Goal: Navigation & Orientation: Find specific page/section

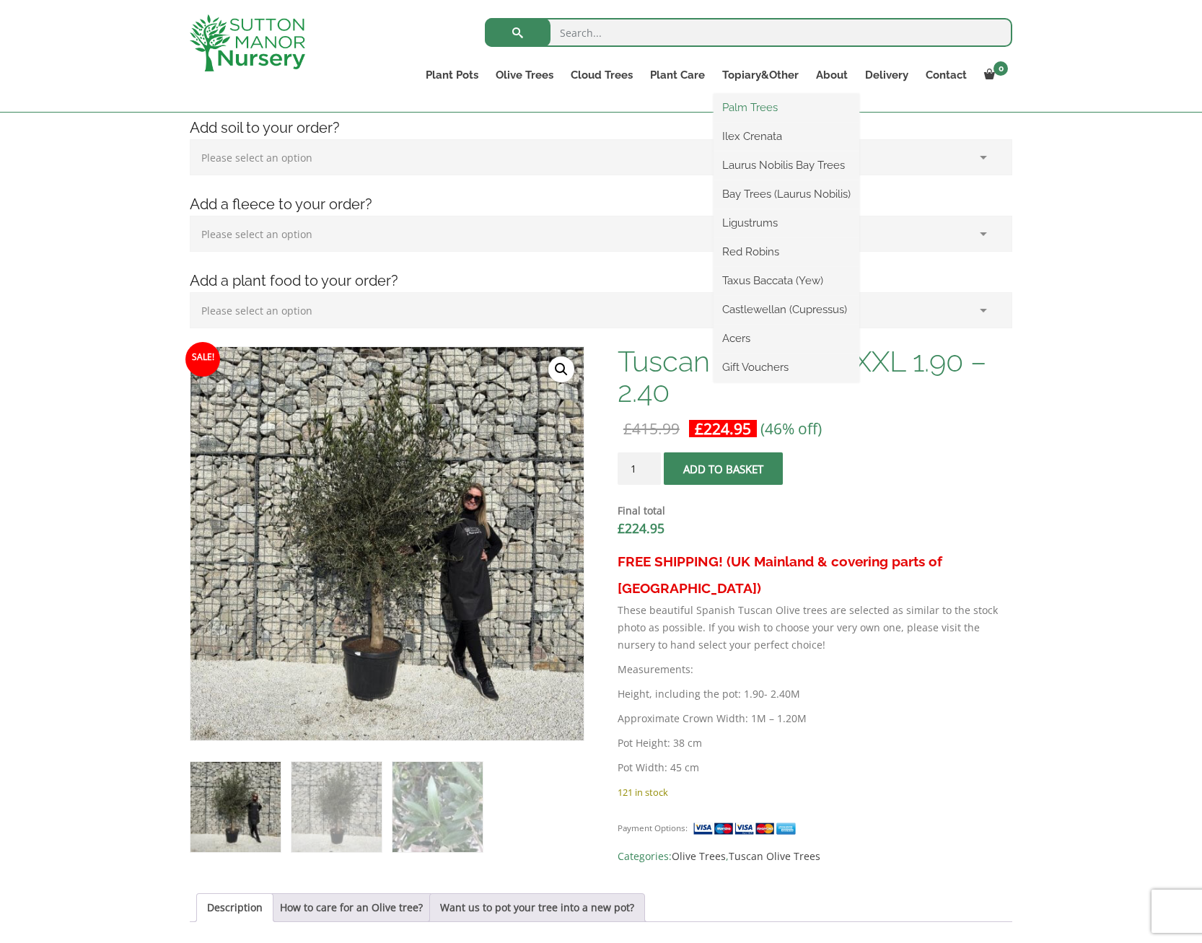
click at [752, 111] on link "Palm Trees" at bounding box center [787, 108] width 146 height 22
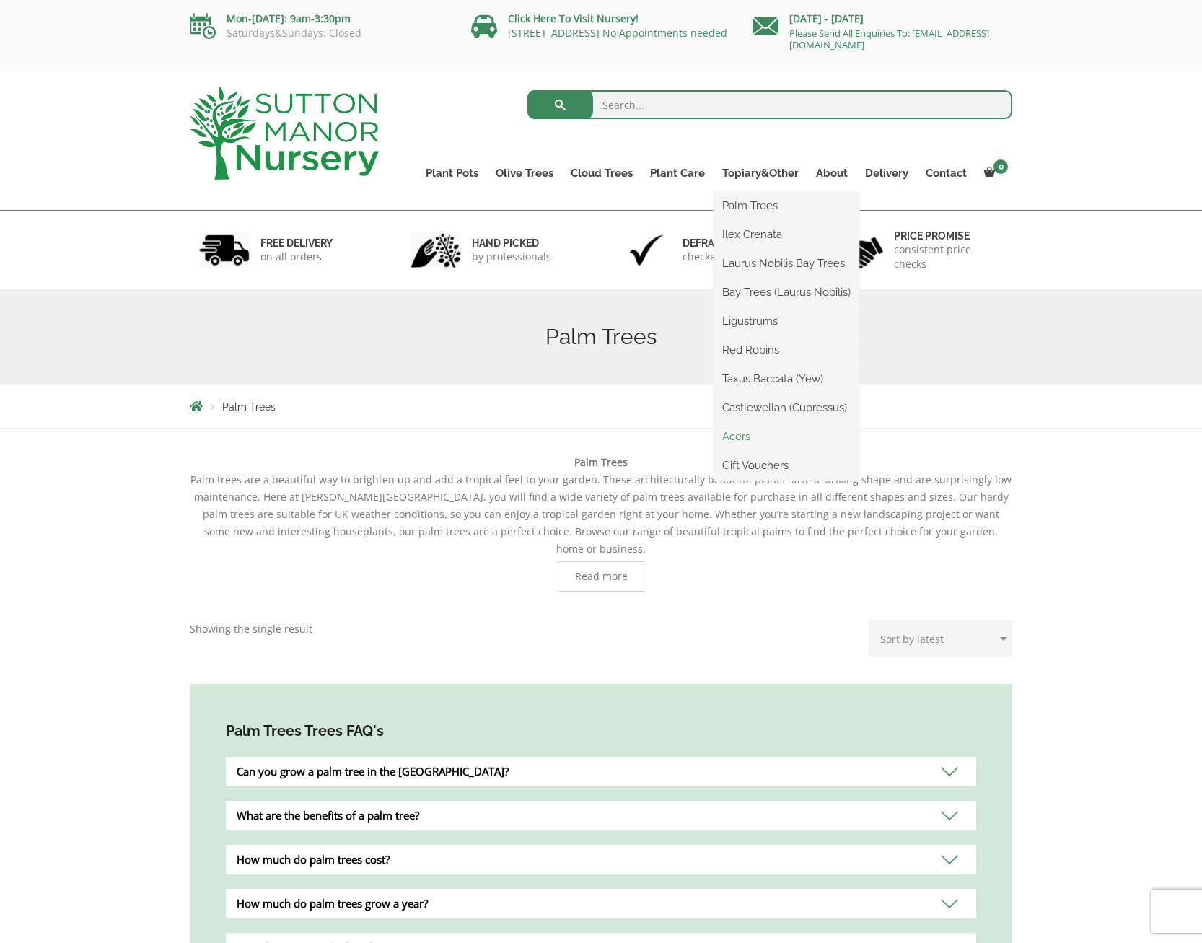
click at [741, 446] on link "Acers" at bounding box center [787, 437] width 146 height 22
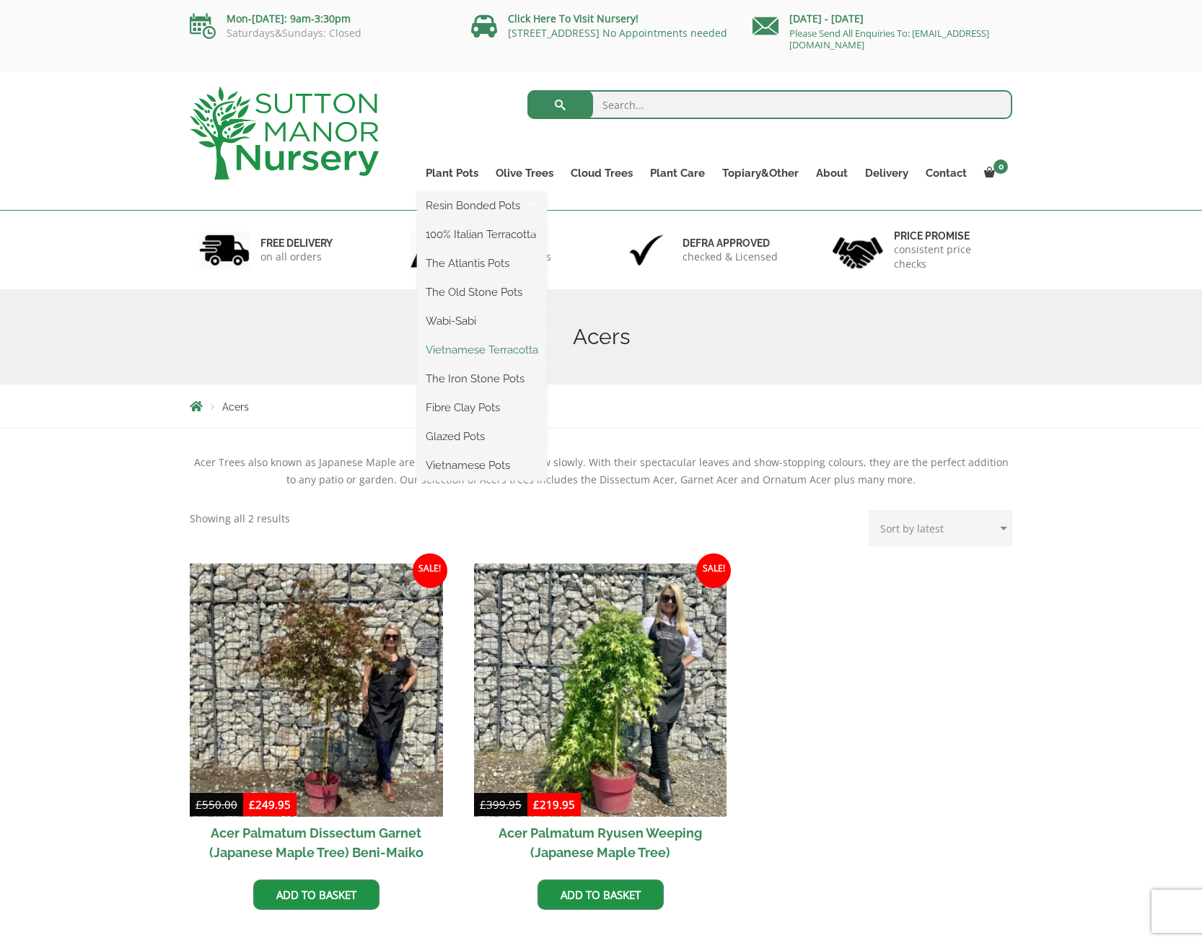
click at [464, 354] on link "Vietnamese Terracotta" at bounding box center [482, 350] width 130 height 22
